Goal: Navigation & Orientation: Find specific page/section

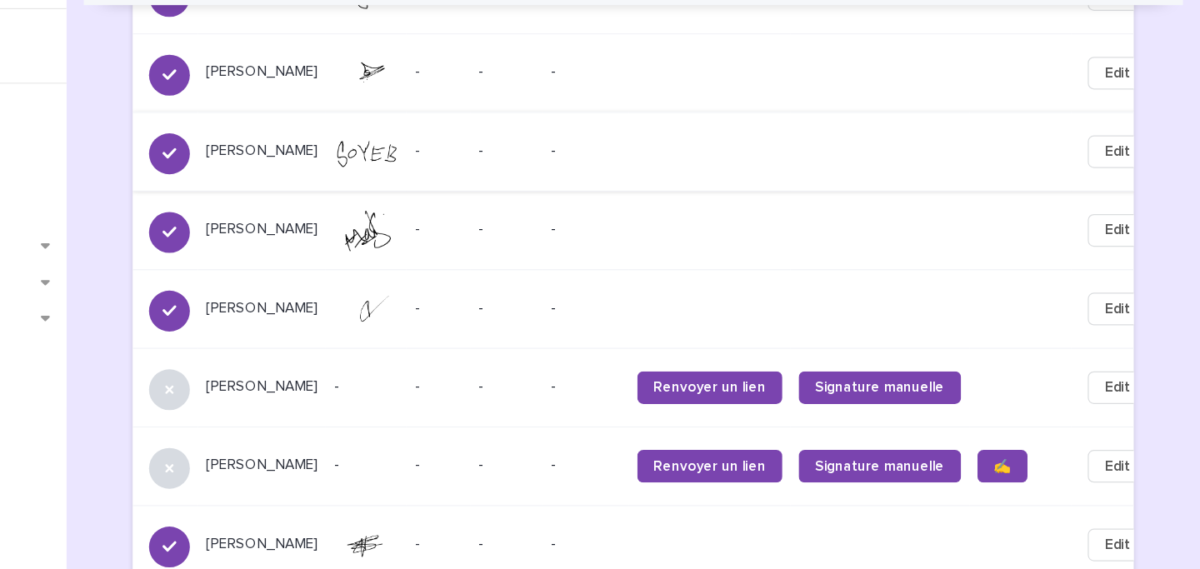
scroll to position [1629, 0]
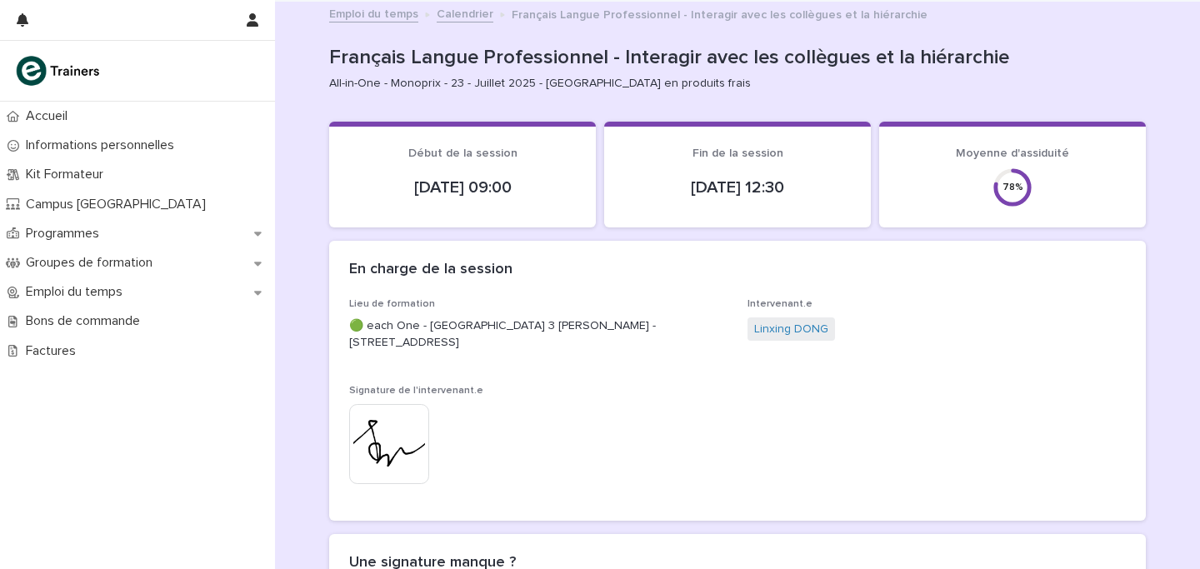
click at [456, 11] on link "Calendrier" at bounding box center [465, 12] width 57 height 19
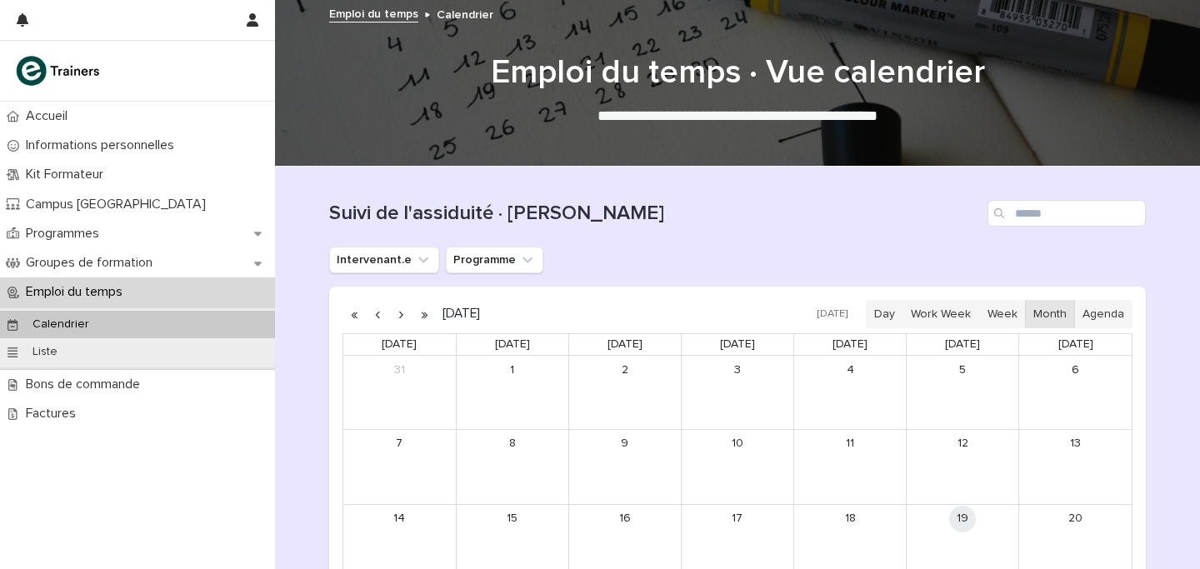
scroll to position [278, 0]
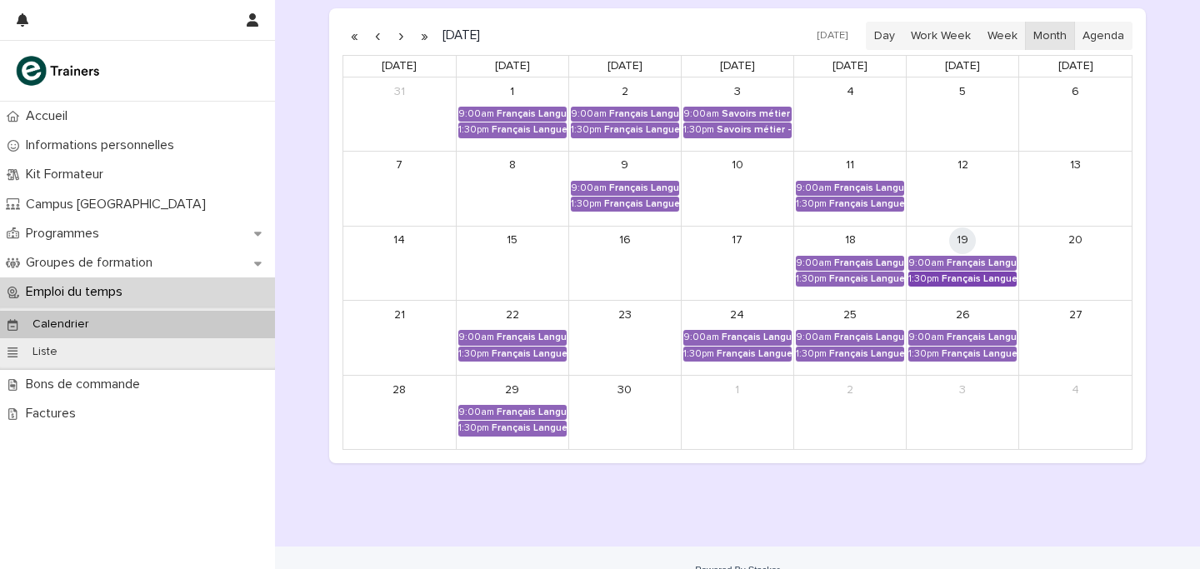
click at [956, 283] on div "Français Langue Professionnel - Interagir avec les collègues et la hiérarchie" at bounding box center [979, 279] width 75 height 12
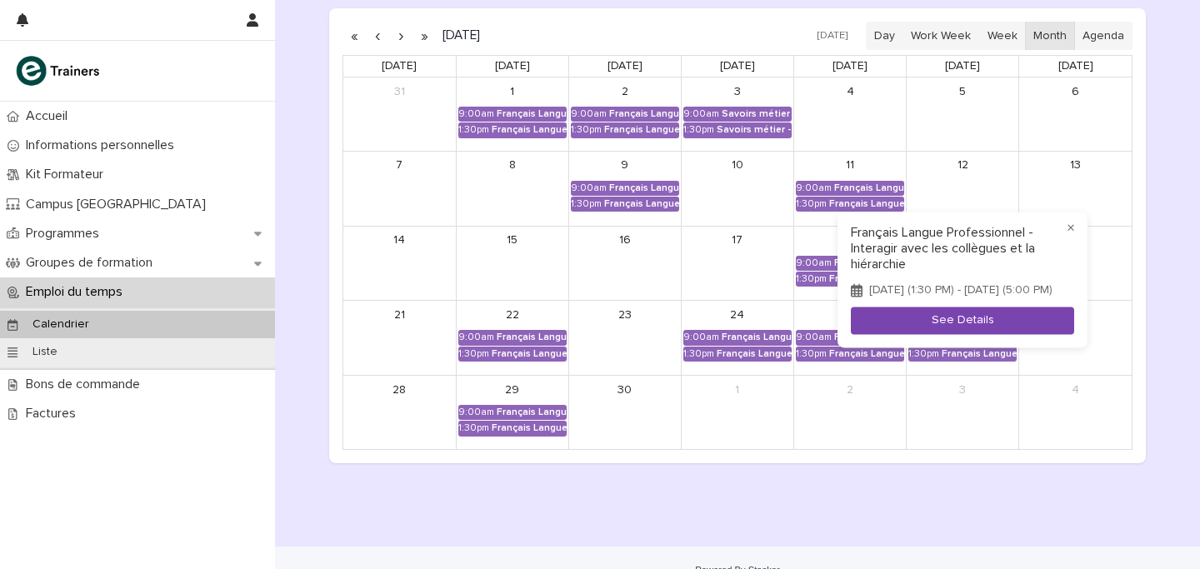
click at [946, 325] on button "See Details" at bounding box center [962, 322] width 223 height 28
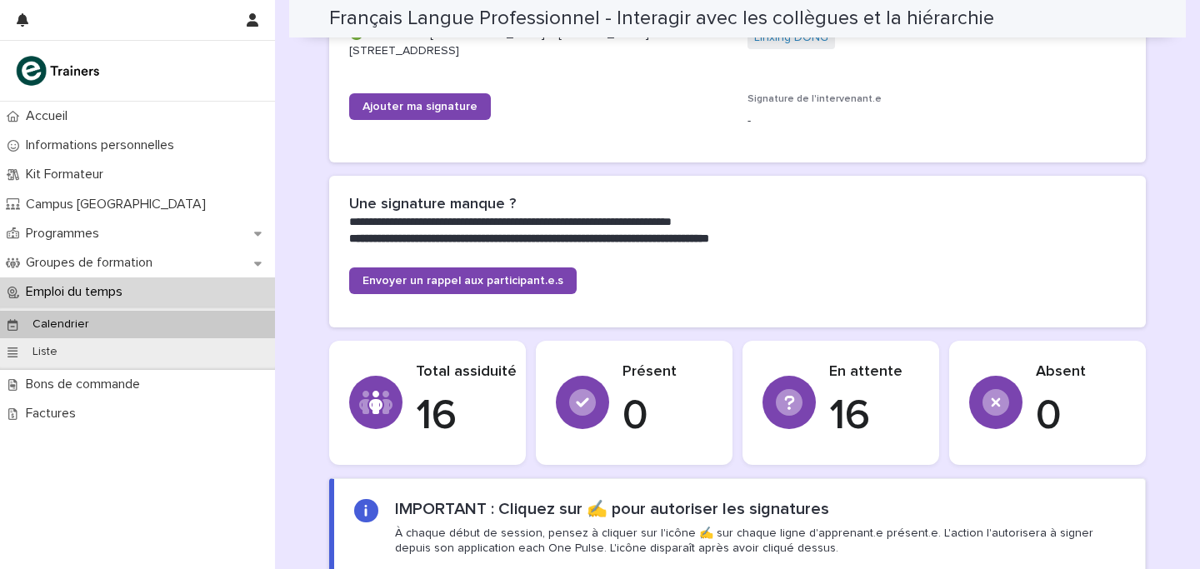
scroll to position [353, 0]
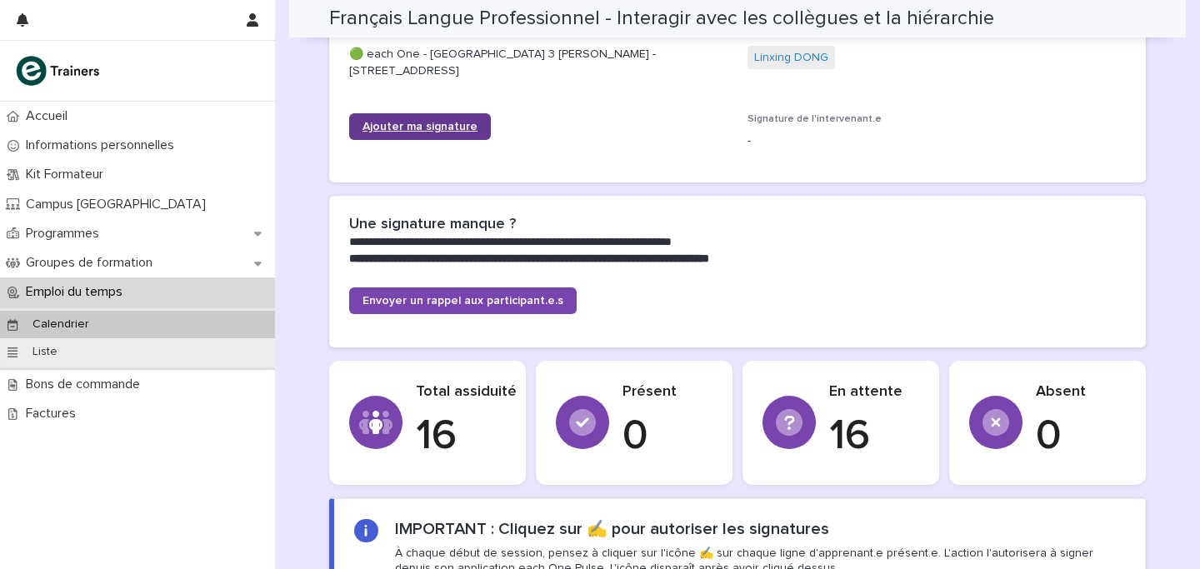
click at [421, 126] on span "Ajouter ma signature" at bounding box center [420, 127] width 115 height 12
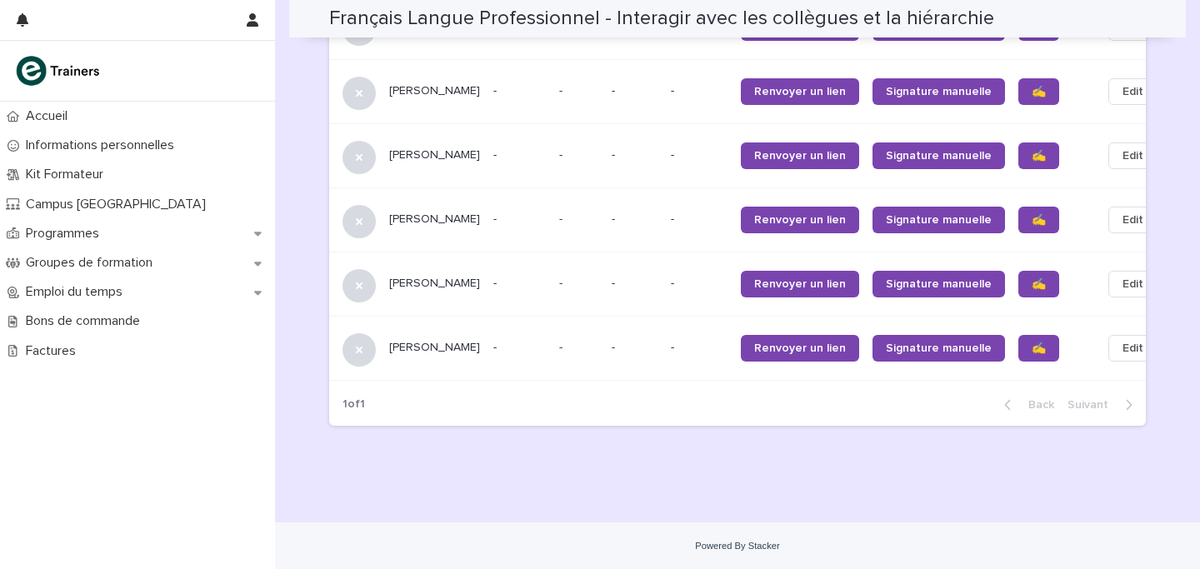
scroll to position [1849, 0]
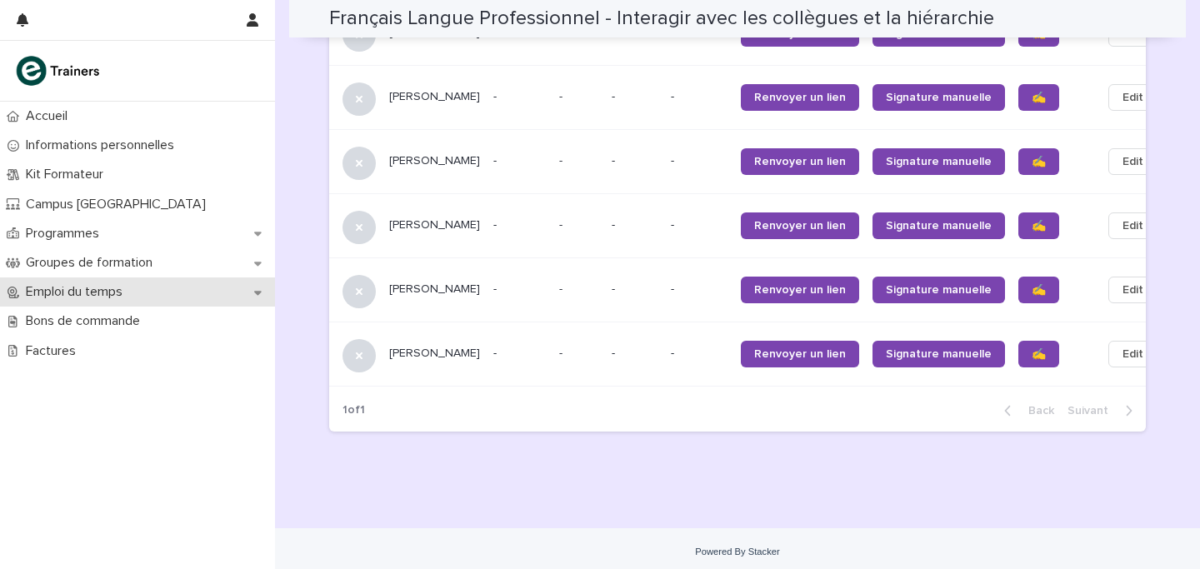
click at [129, 284] on p "Emploi du temps" at bounding box center [77, 292] width 117 height 16
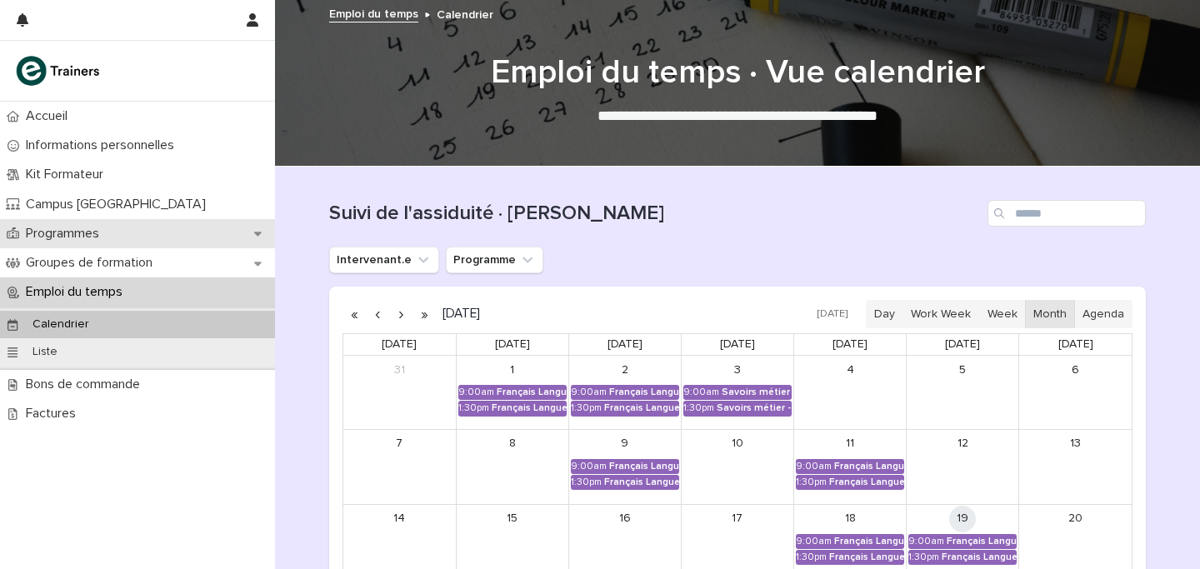
click at [143, 221] on div "Programmes" at bounding box center [137, 233] width 275 height 29
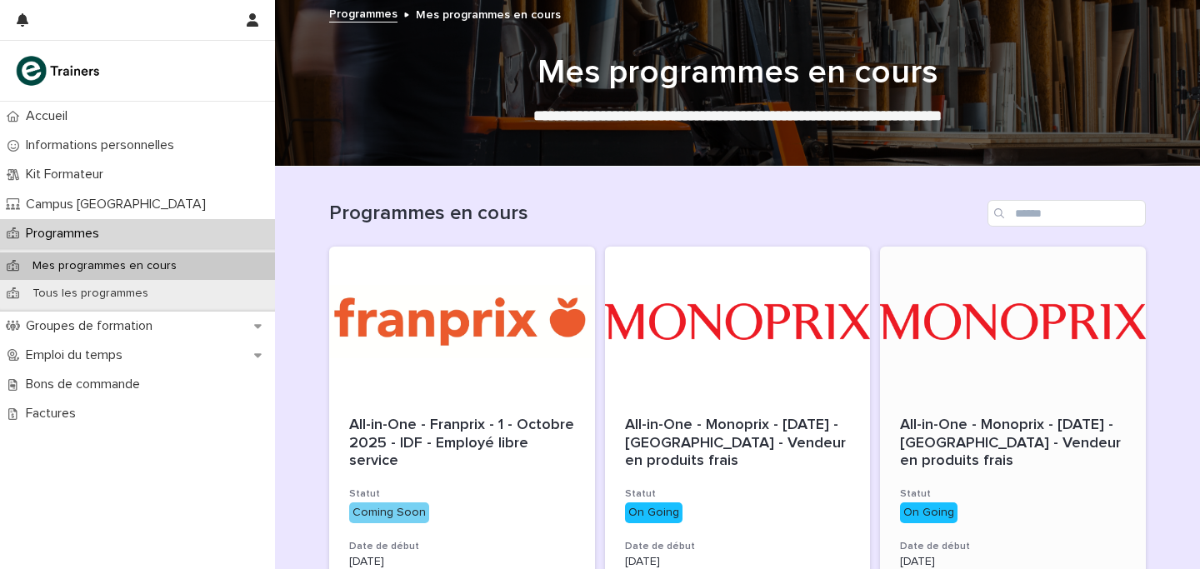
click at [1049, 383] on div at bounding box center [1013, 322] width 266 height 150
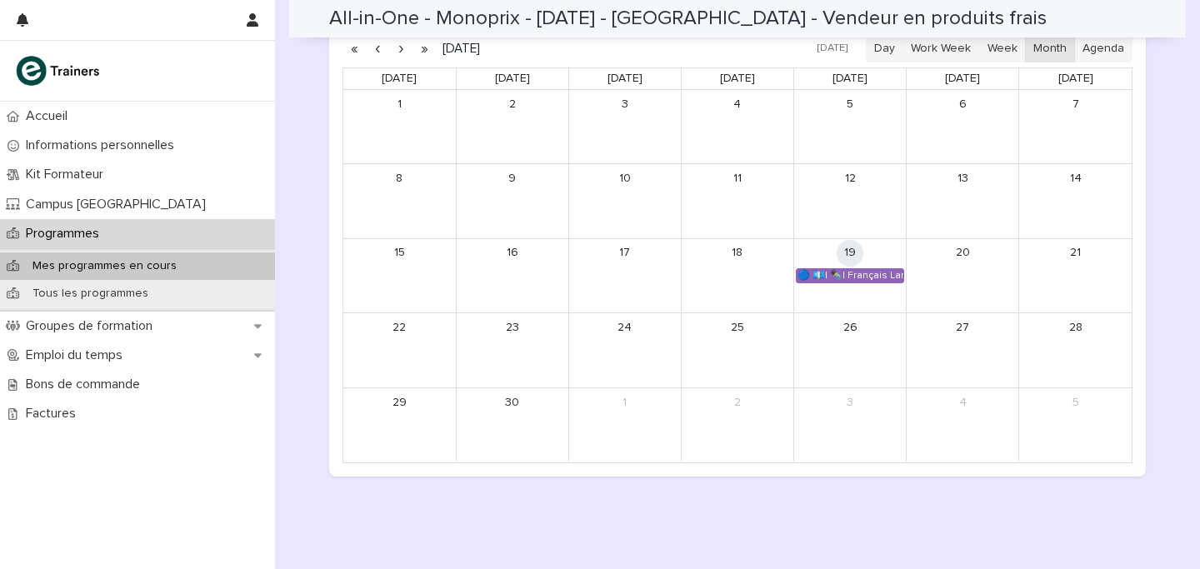
scroll to position [1189, 0]
